Goal: Find specific page/section: Find specific page/section

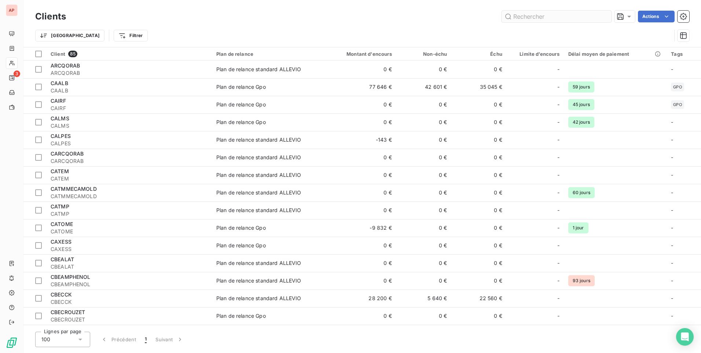
click at [516, 15] on input "text" at bounding box center [557, 17] width 110 height 12
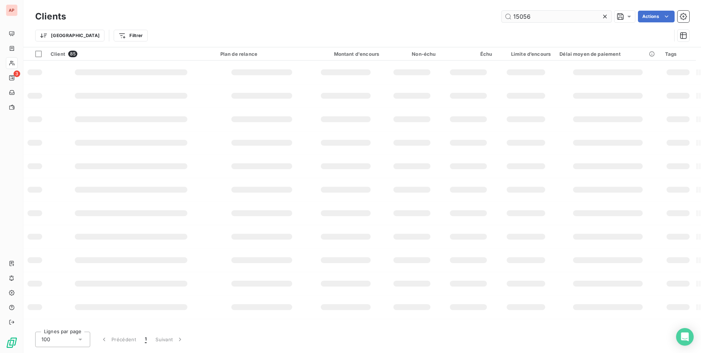
type input "15056"
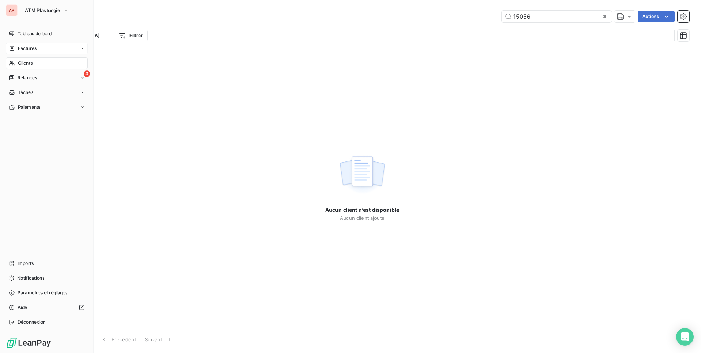
click at [21, 48] on span "Factures" at bounding box center [27, 48] width 19 height 7
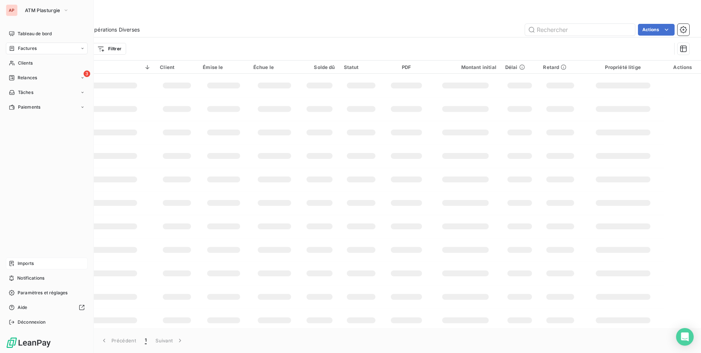
click at [27, 263] on span "Imports" at bounding box center [26, 263] width 16 height 7
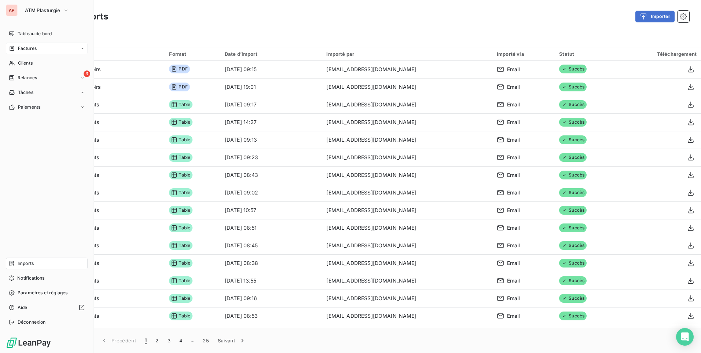
click at [22, 46] on span "Factures" at bounding box center [27, 48] width 19 height 7
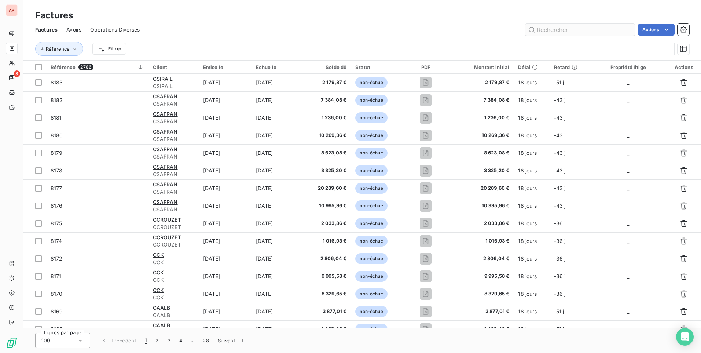
click at [548, 28] on input "text" at bounding box center [580, 30] width 110 height 12
type input "15056"
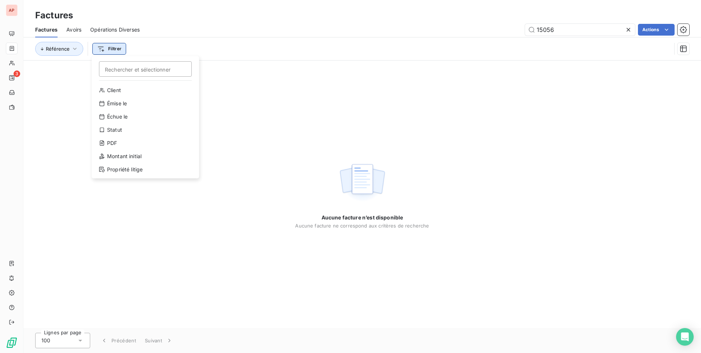
click at [97, 50] on html "AP 3 Factures Factures Avoirs Opérations Diverses 15056 Actions Référence Filtr…" at bounding box center [350, 176] width 701 height 353
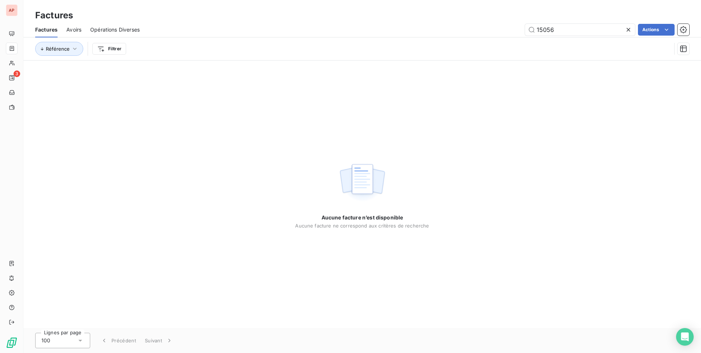
drag, startPoint x: 245, startPoint y: 97, endPoint x: 130, endPoint y: 86, distance: 115.7
click at [237, 93] on html "AP 3 Factures Factures Avoirs Opérations Diverses 15056 Actions Référence Filtr…" at bounding box center [350, 176] width 701 height 353
click at [70, 48] on button "Référence" at bounding box center [59, 49] width 48 height 14
click at [88, 128] on div "Aucune facture n’est disponible Aucune facture ne correspond aux critères de re…" at bounding box center [362, 194] width 678 height 267
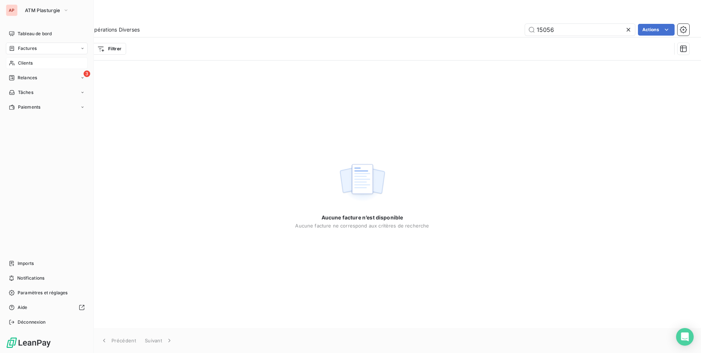
click at [25, 65] on span "Clients" at bounding box center [25, 63] width 15 height 7
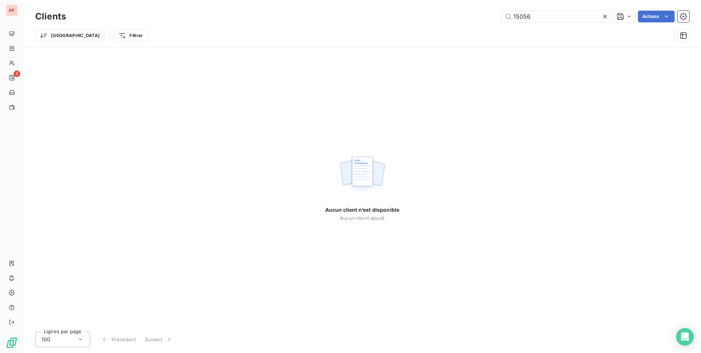
click at [603, 18] on icon at bounding box center [605, 16] width 7 height 7
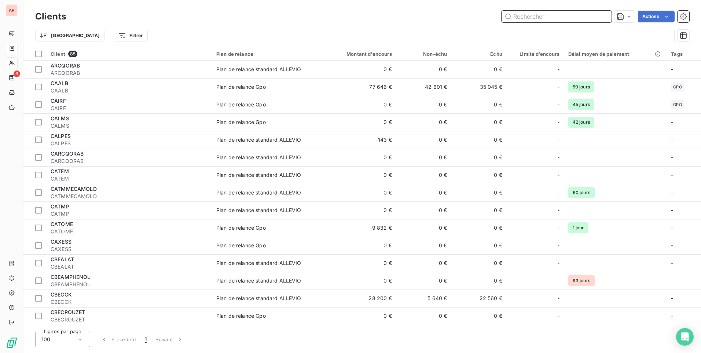
click at [551, 16] on input "text" at bounding box center [557, 17] width 110 height 12
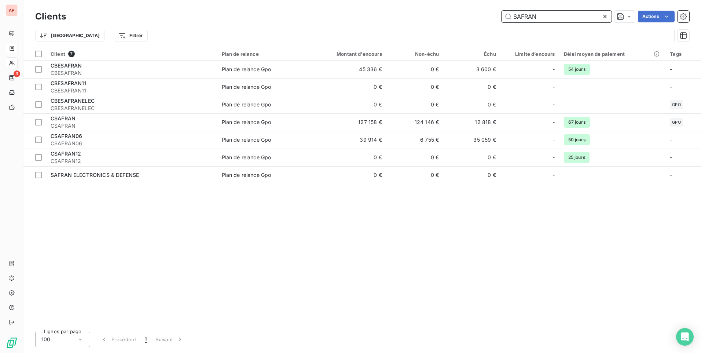
type input "SAFRAN"
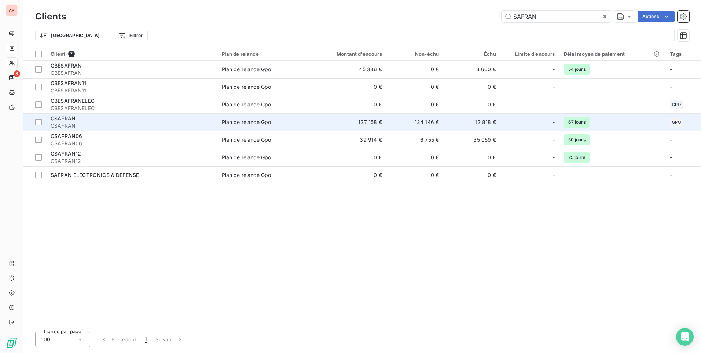
click at [99, 121] on div "CSAFRAN" at bounding box center [132, 118] width 163 height 7
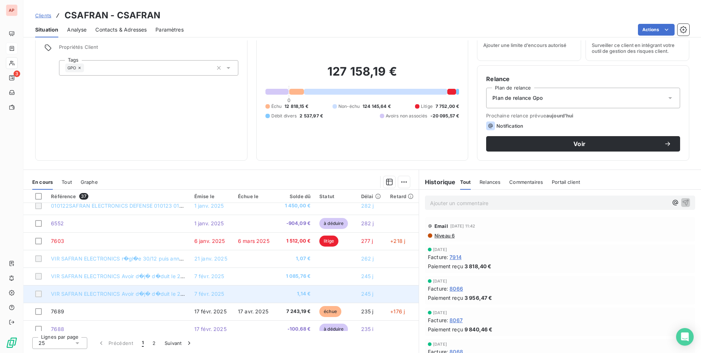
scroll to position [313, 0]
